Goal: Transaction & Acquisition: Purchase product/service

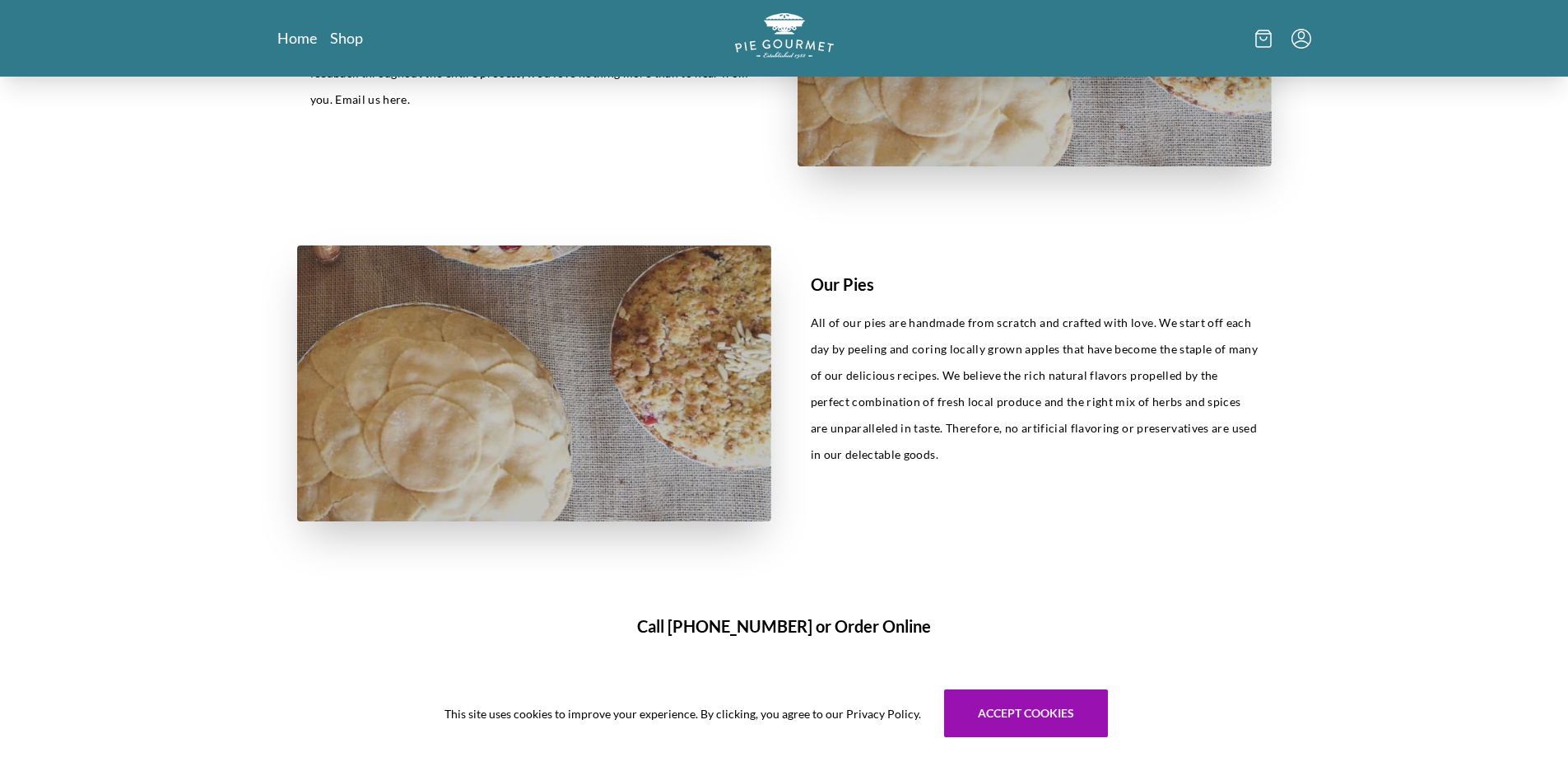
scroll to position [689, 0]
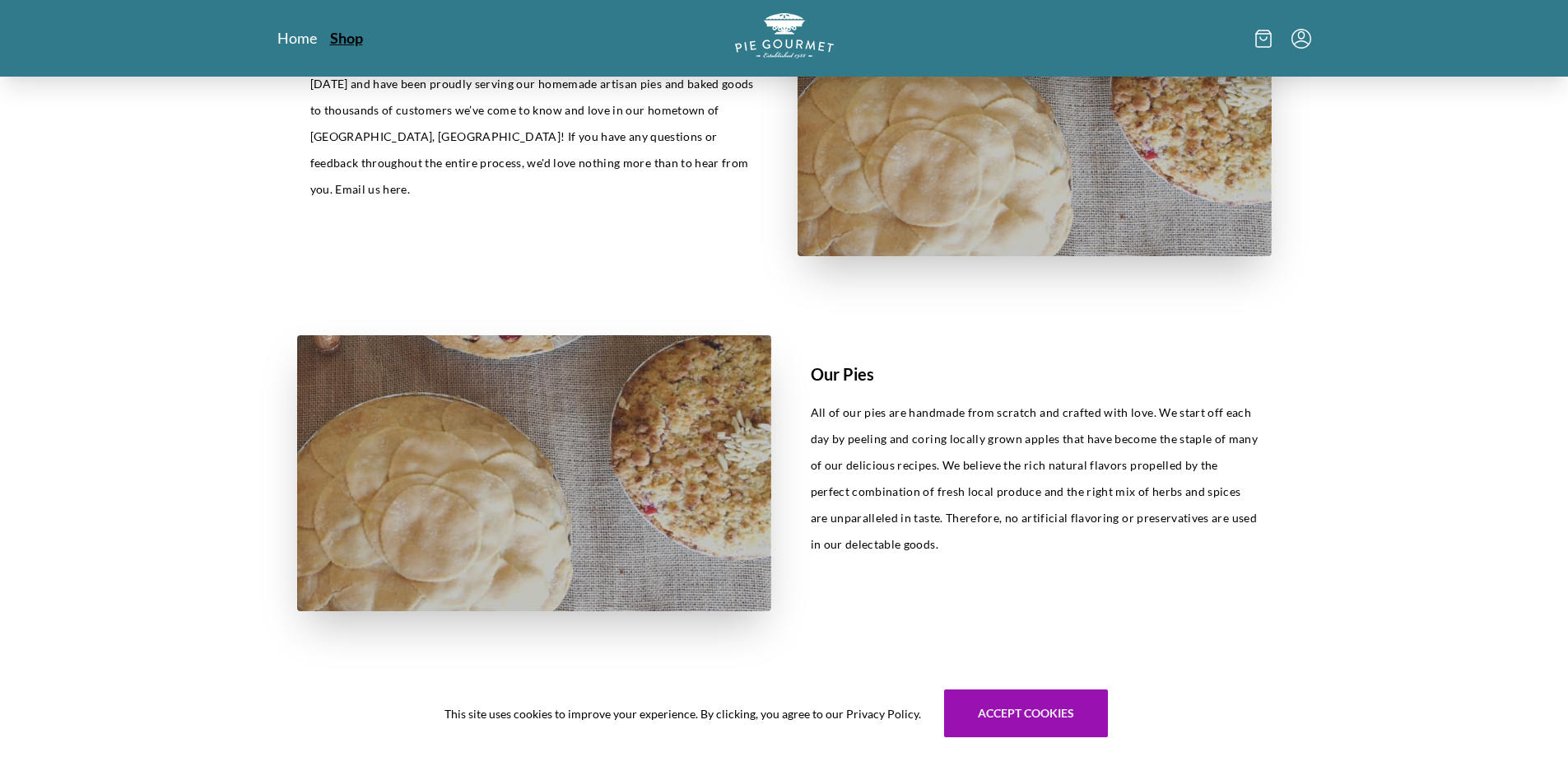
click at [352, 38] on link "Shop" at bounding box center [346, 38] width 33 height 20
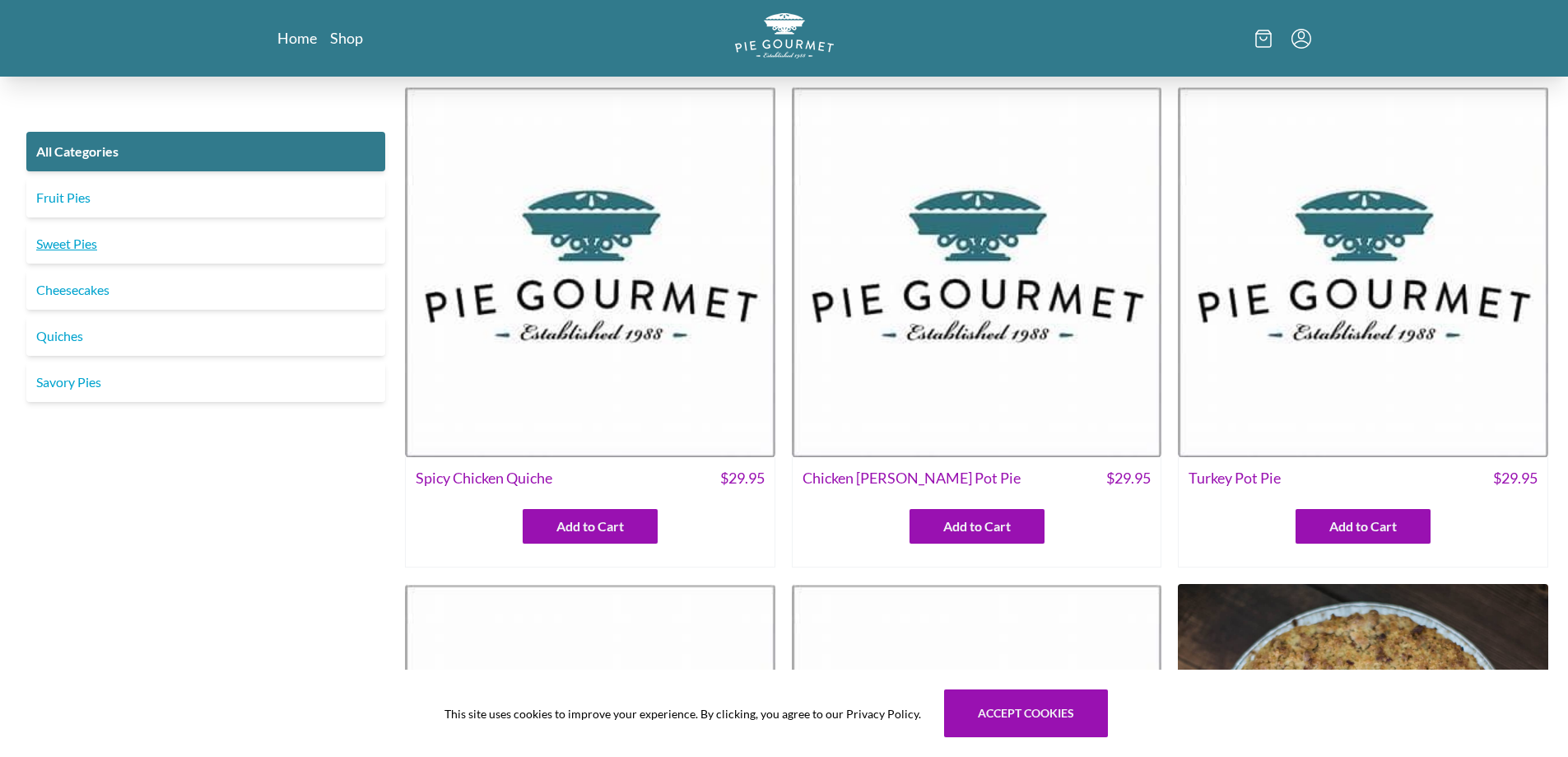
click at [70, 248] on link "Sweet Pies" at bounding box center [206, 243] width 358 height 40
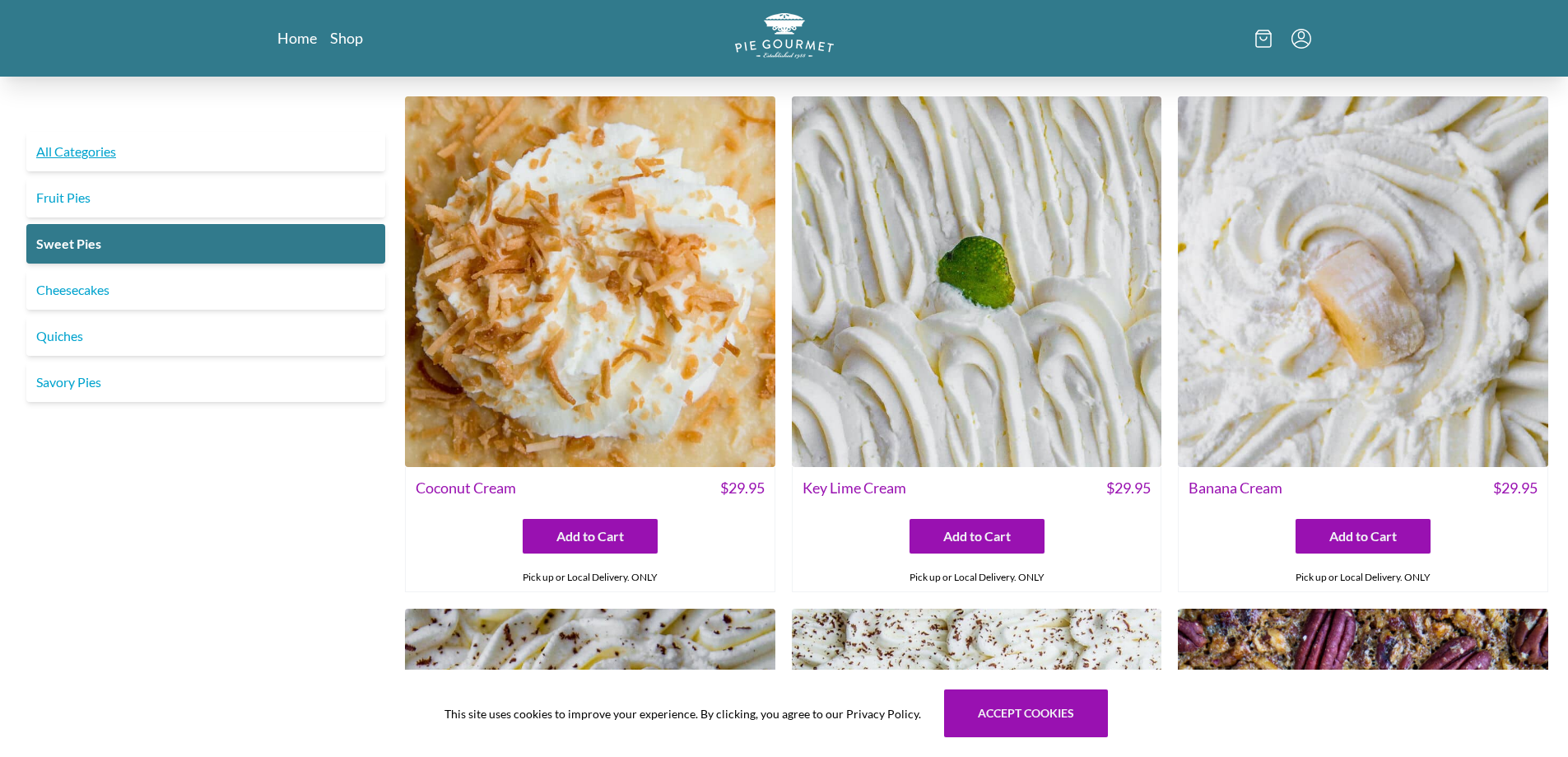
click at [103, 157] on link "All Categories" at bounding box center [206, 152] width 358 height 40
